Goal: Information Seeking & Learning: Learn about a topic

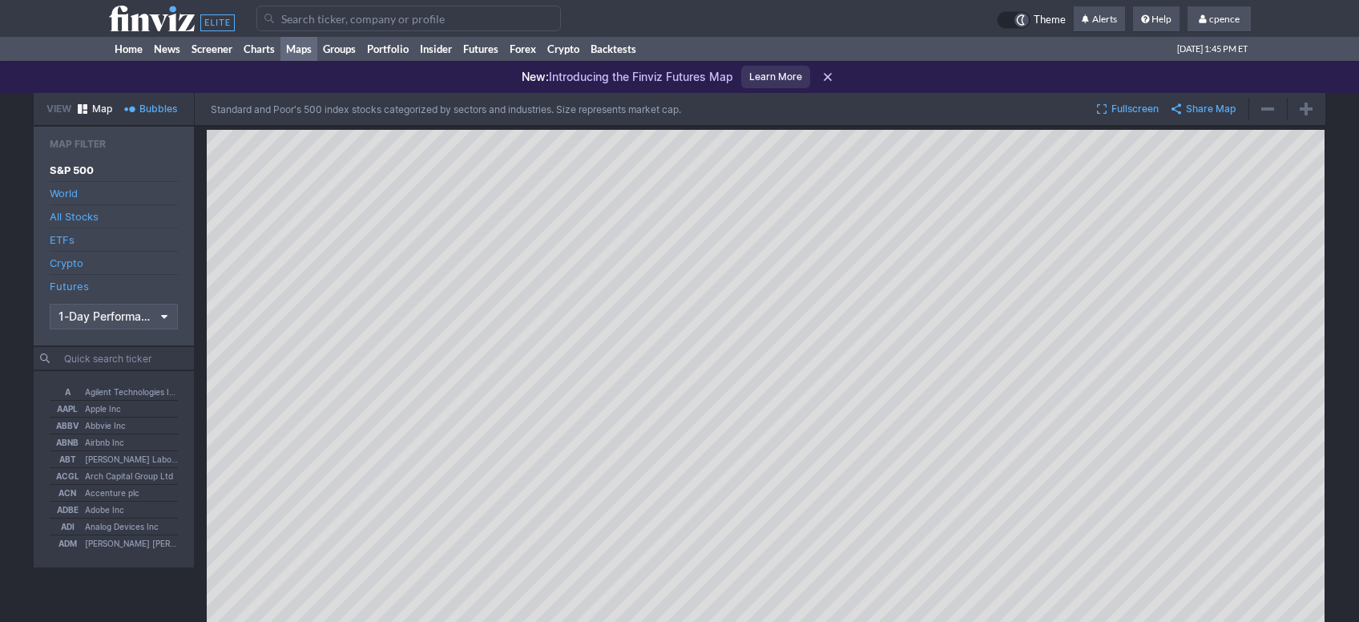
click at [336, 26] on input "Search" at bounding box center [408, 19] width 304 height 26
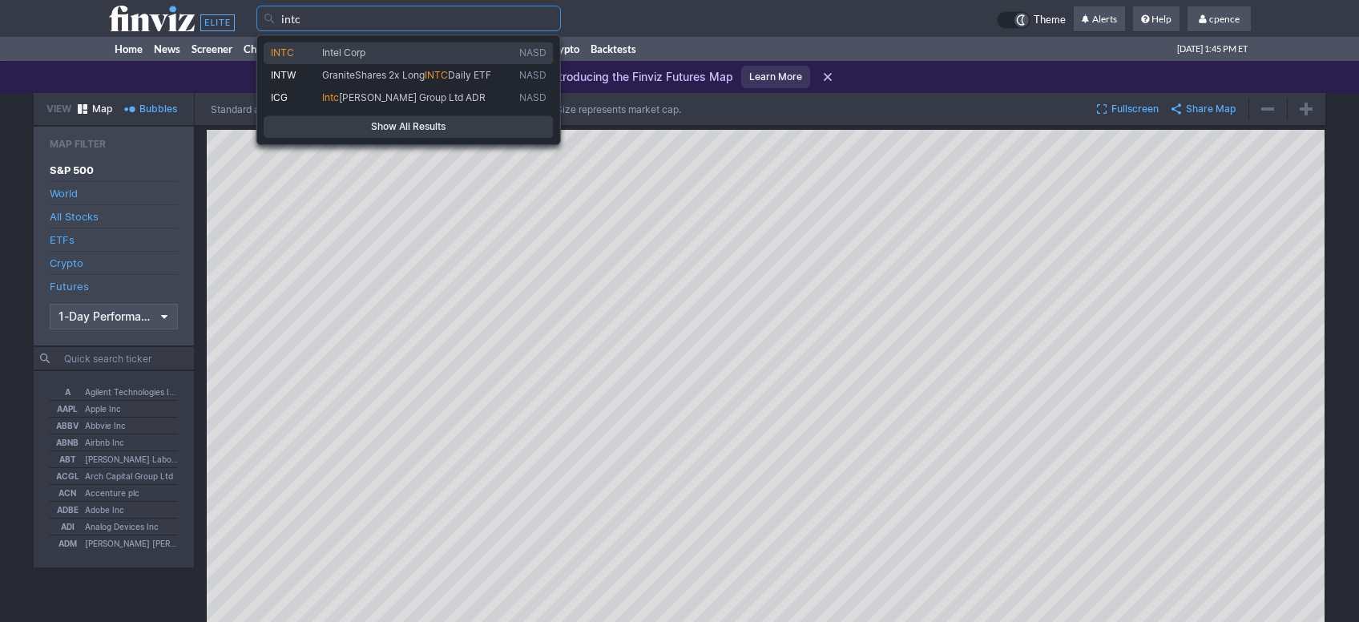
click at [401, 50] on span "Intel Corp" at bounding box center [417, 52] width 197 height 13
type input "INTC"
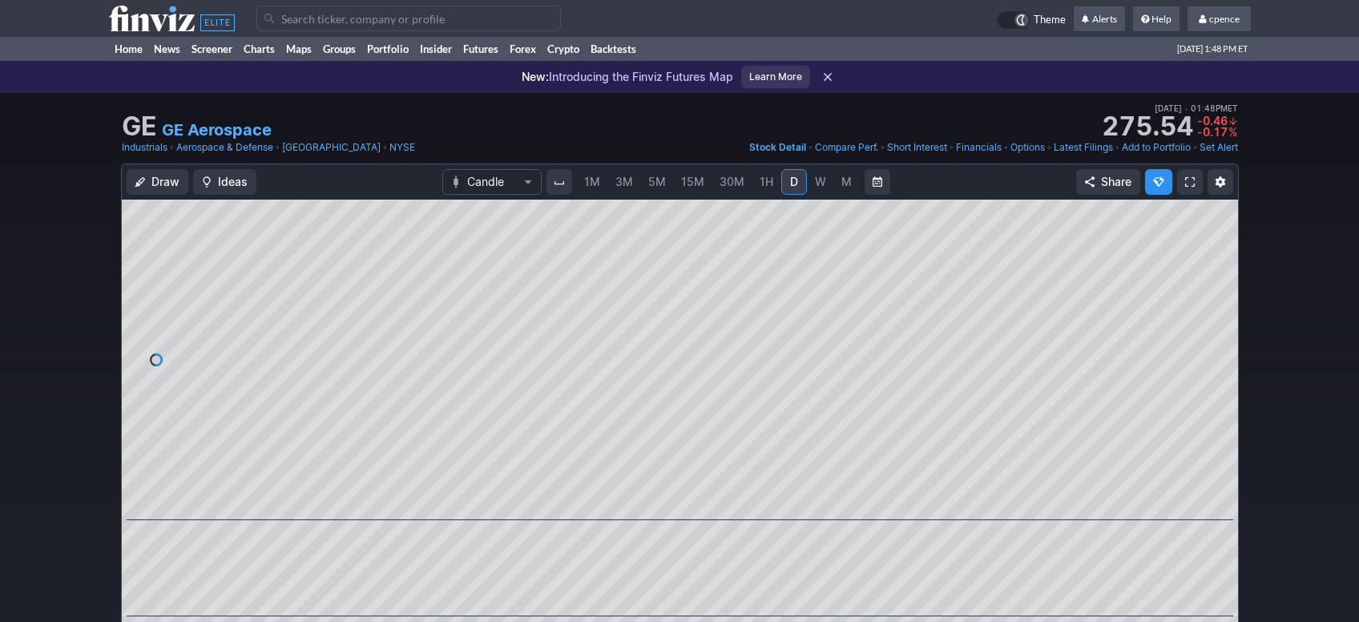
click at [421, 23] on input "Search" at bounding box center [408, 19] width 304 height 26
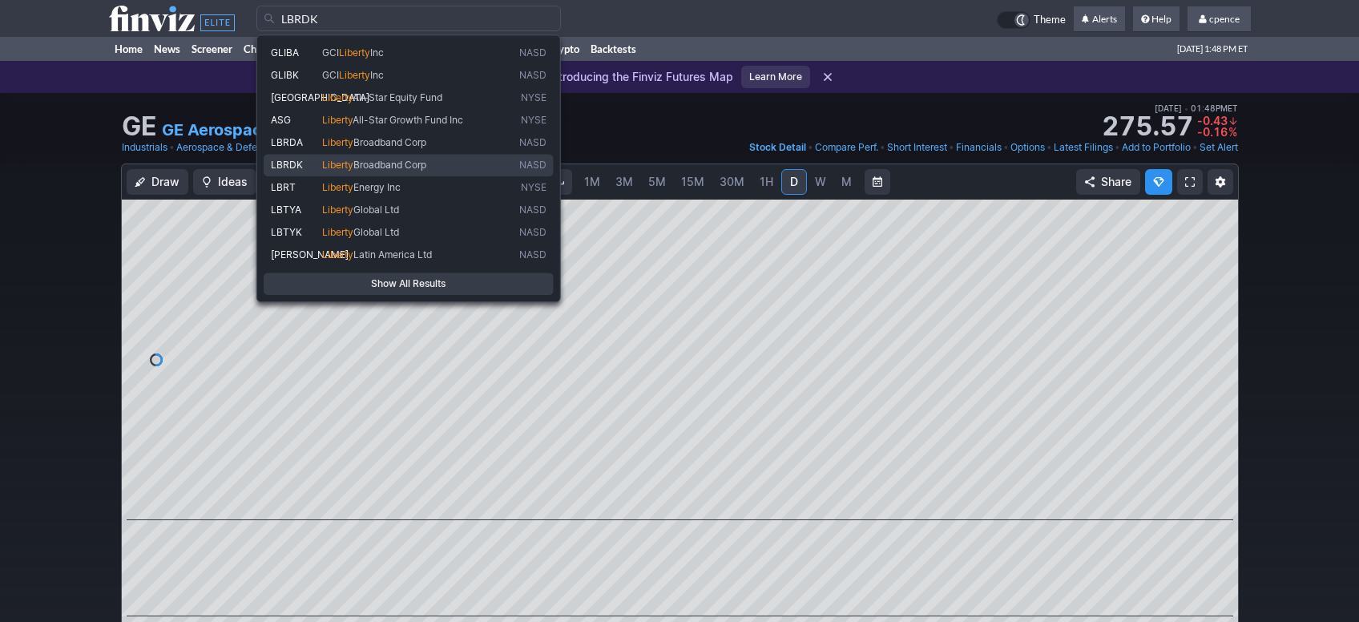
type input "LBRT"
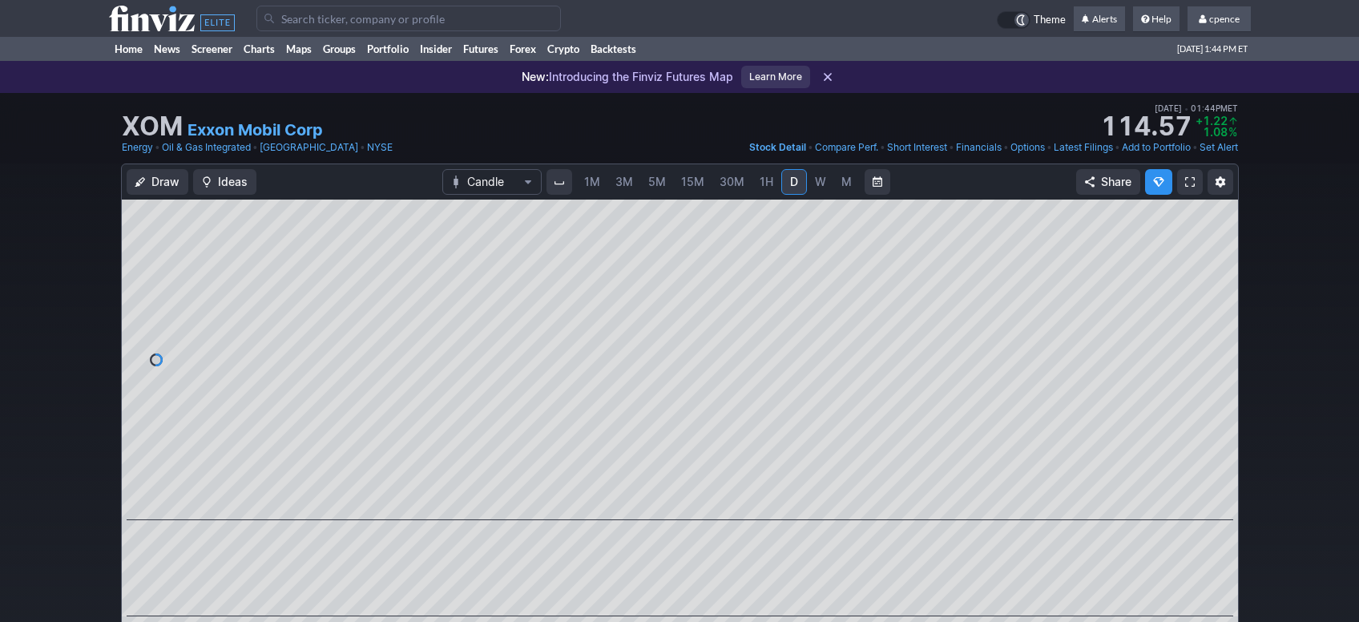
click at [183, 30] on use at bounding box center [172, 19] width 126 height 26
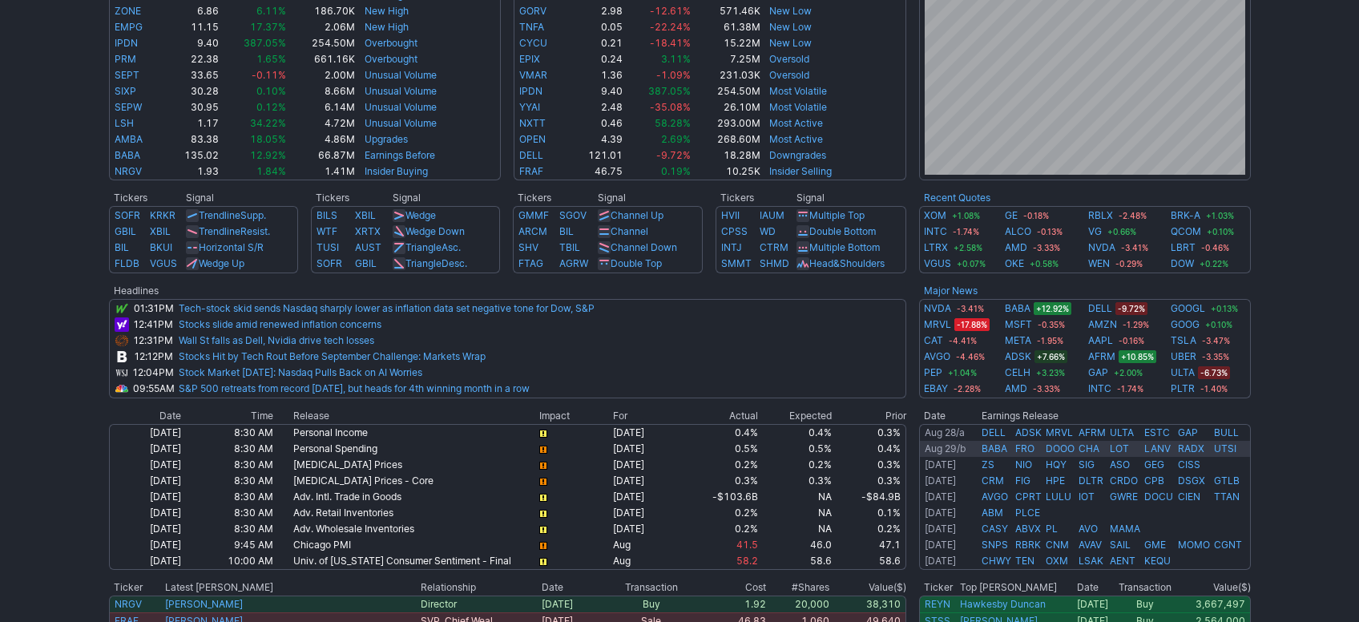
scroll to position [538, 0]
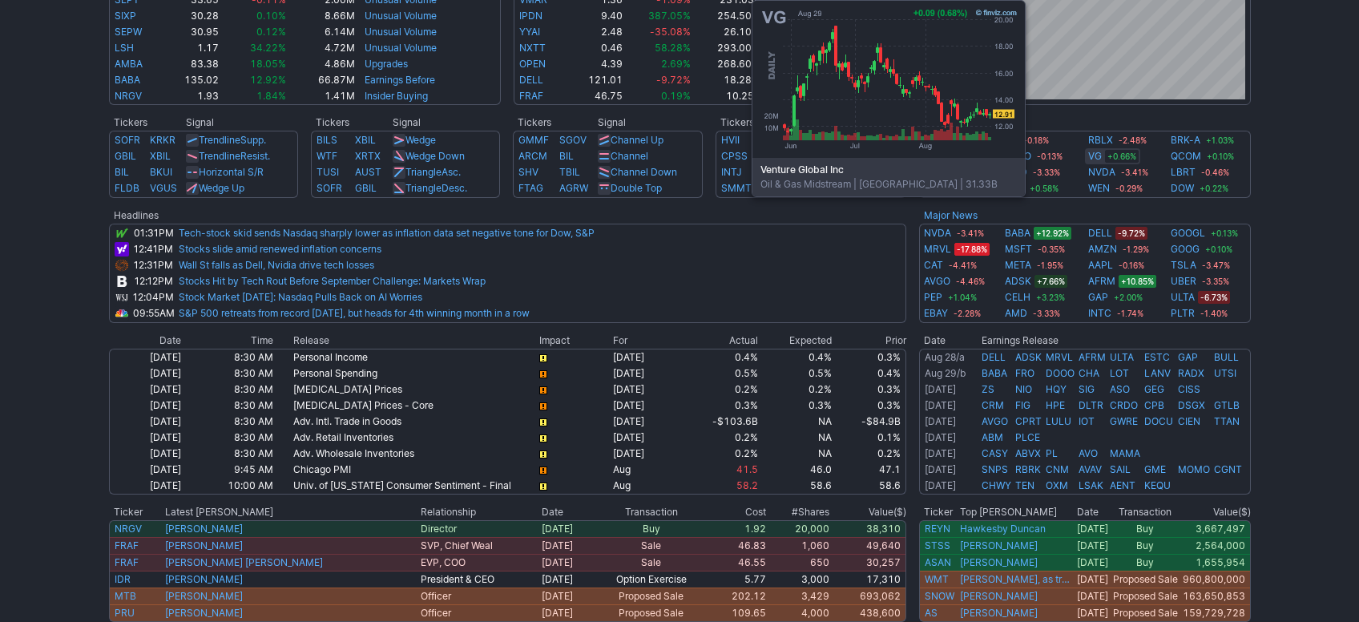
click at [1095, 161] on link "VG" at bounding box center [1095, 156] width 14 height 16
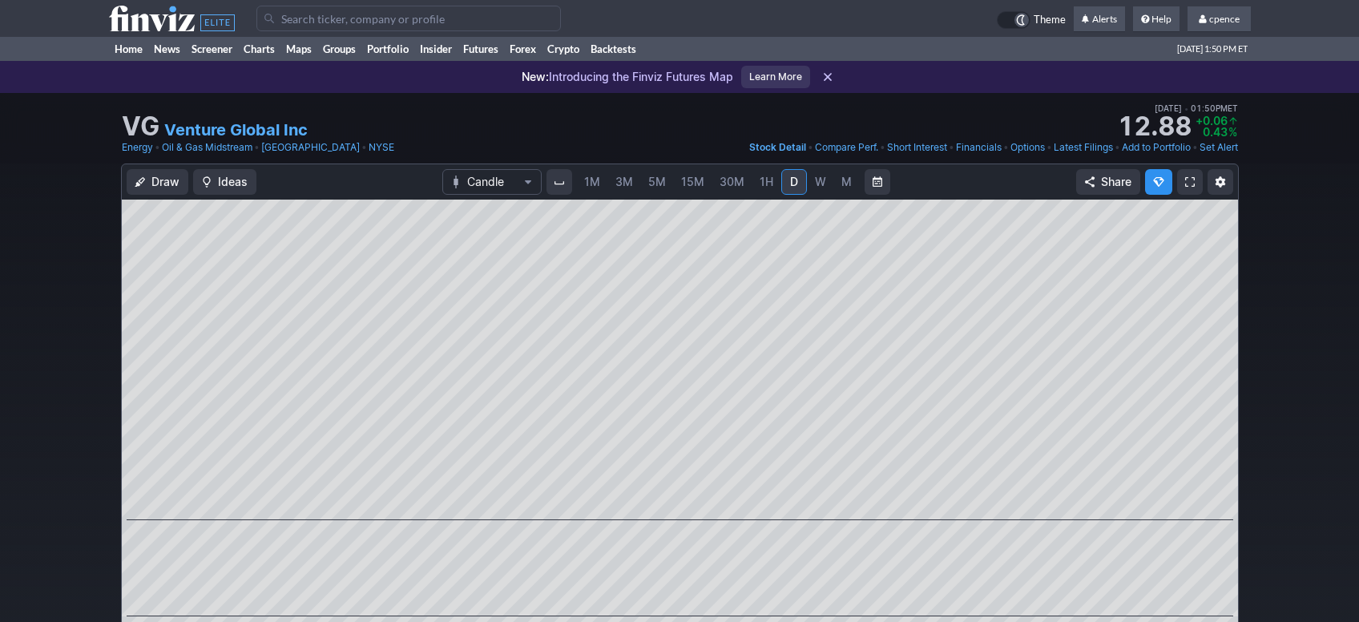
click at [437, 21] on input "Search" at bounding box center [408, 19] width 304 height 26
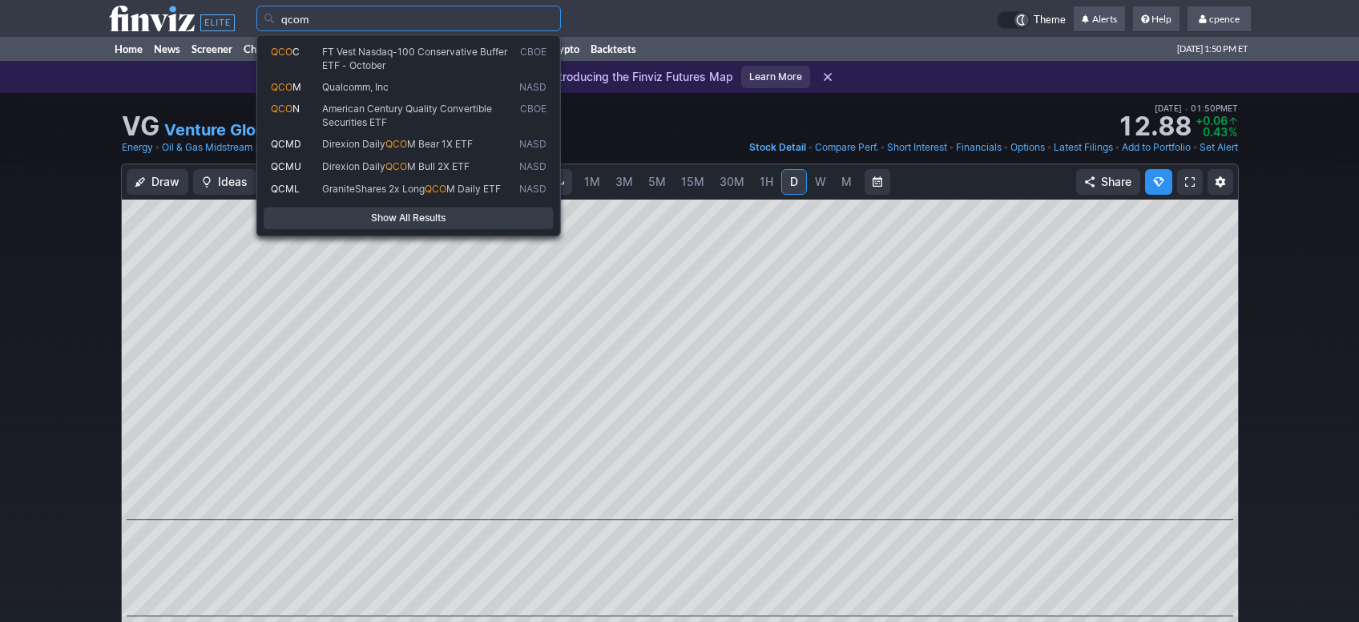
type input "qcom"
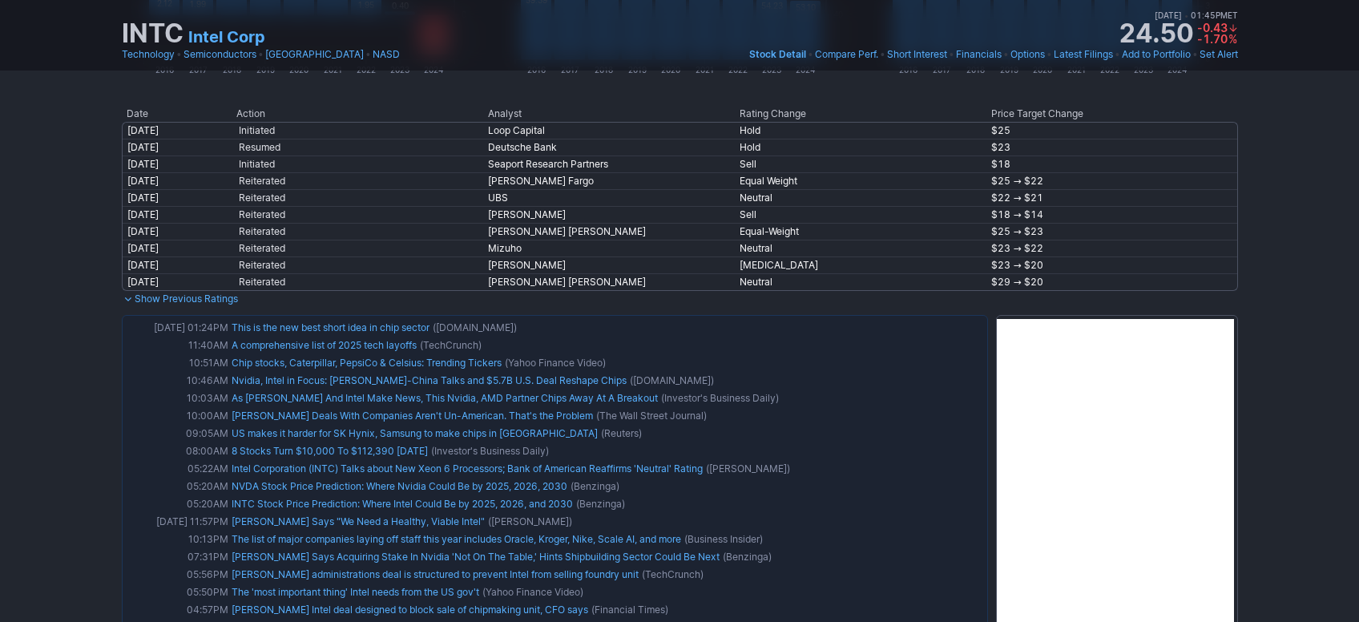
scroll to position [736, 0]
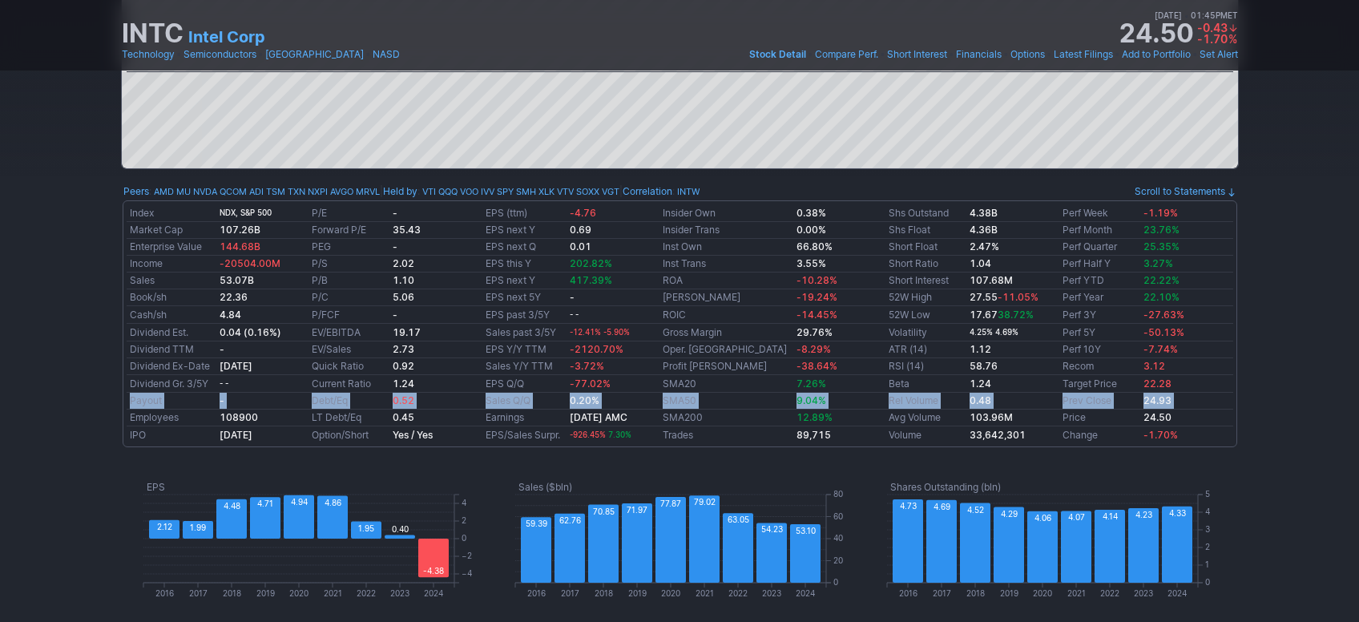
drag, startPoint x: 57, startPoint y: 408, endPoint x: 66, endPoint y: 396, distance: 15.4
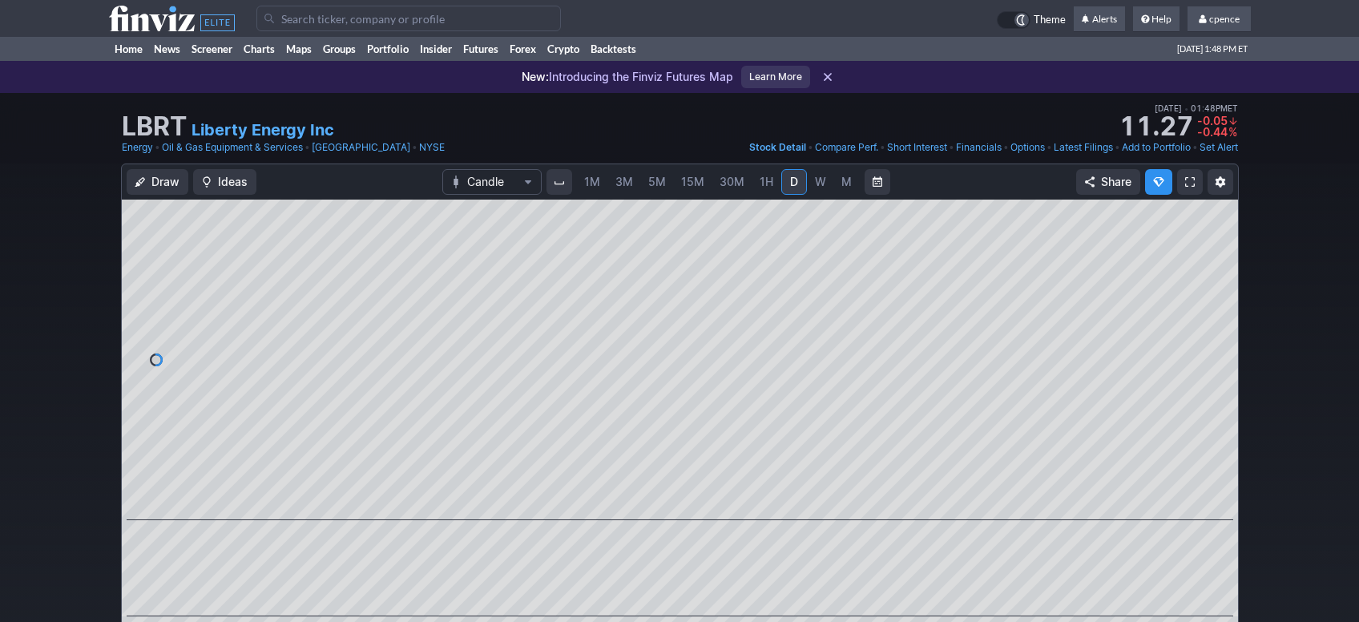
click at [845, 175] on span "M" at bounding box center [846, 182] width 10 height 14
click at [838, 178] on div "M" at bounding box center [847, 182] width 24 height 24
click at [824, 183] on link "W" at bounding box center [821, 182] width 26 height 26
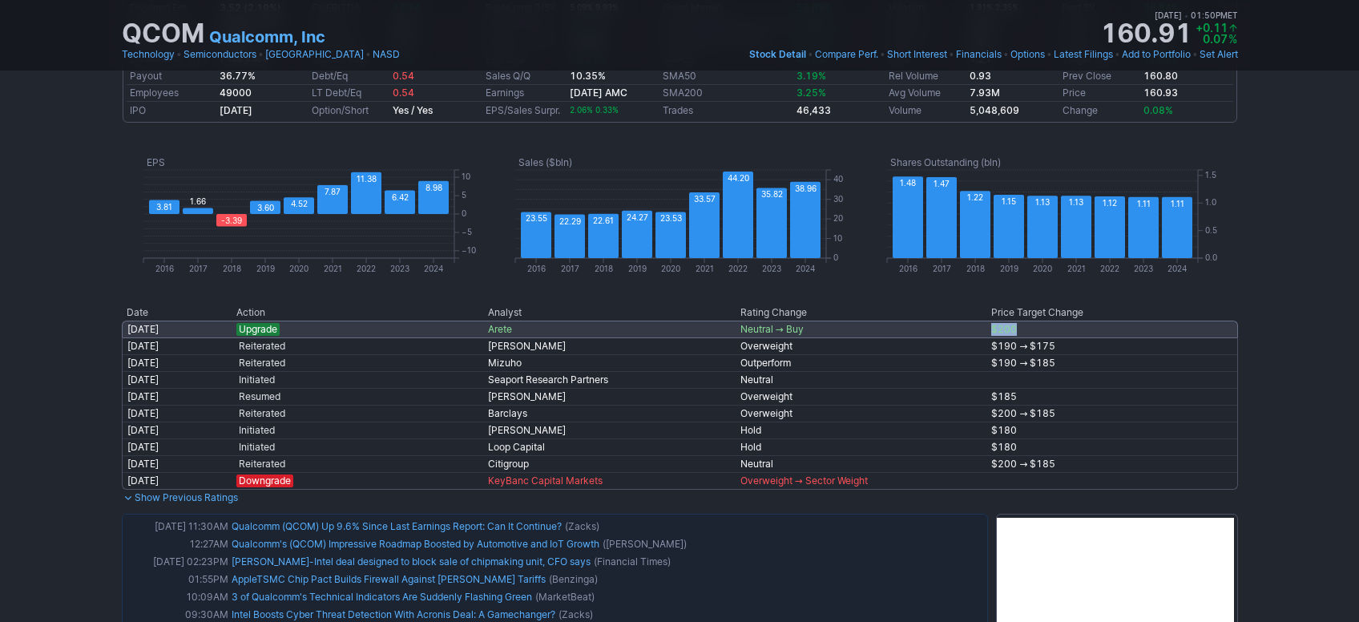
drag, startPoint x: 1029, startPoint y: 328, endPoint x: 947, endPoint y: 330, distance: 82.6
click at [947, 330] on tr "[DATE] Upgrade Arete Neutral → Buy $200" at bounding box center [680, 328] width 1116 height 17
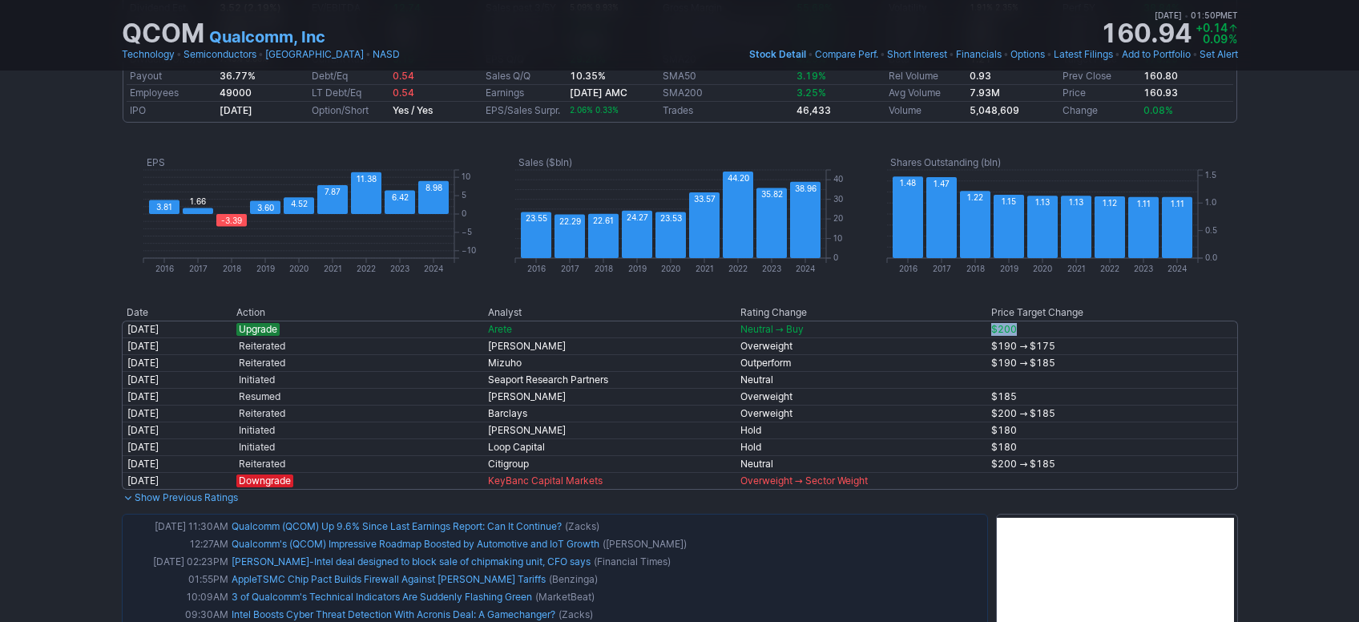
scroll to position [538, 0]
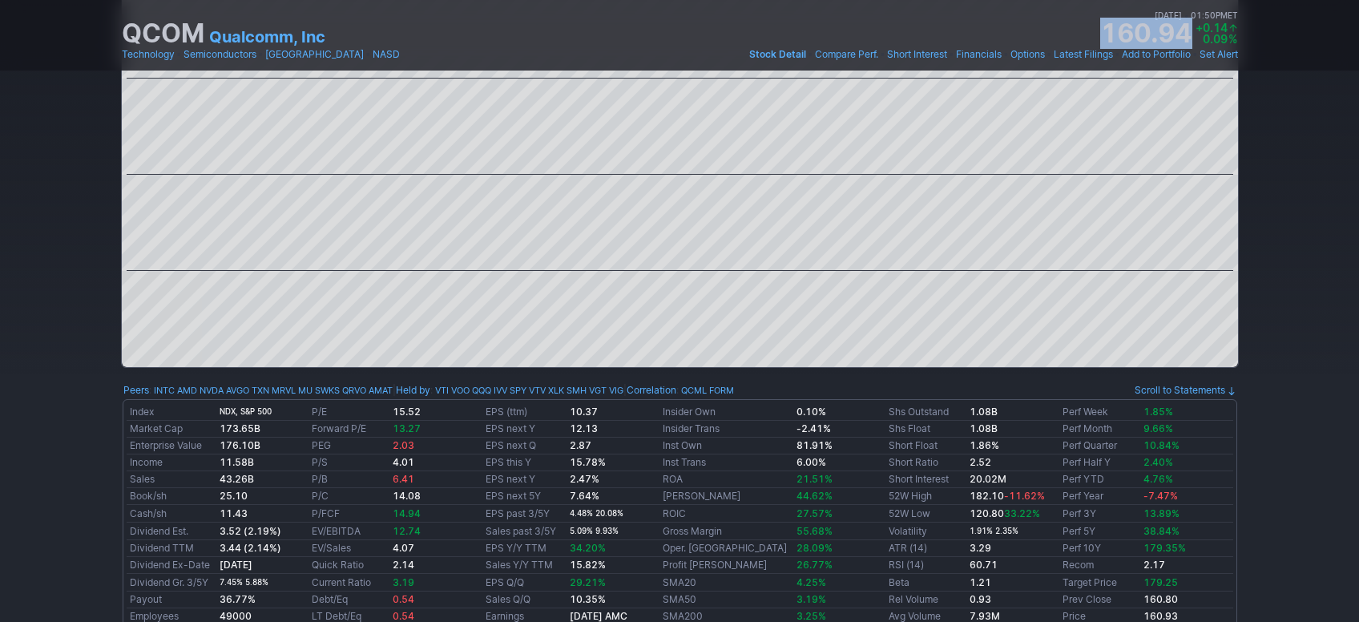
drag, startPoint x: 1126, startPoint y: 26, endPoint x: 1188, endPoint y: 25, distance: 62.5
click at [1188, 25] on strong "160.94" at bounding box center [1145, 34] width 91 height 26
click at [1307, 189] on div "Draw Ideas Candle 1M 3M 5M 15M 30M 1H D W M Share" at bounding box center [679, 3] width 1359 height 755
click at [1250, 175] on div "Draw Ideas Candle 1M 3M 5M 15M 30M 1H D W M Share" at bounding box center [679, 3] width 1359 height 755
